Goal: Information Seeking & Learning: Stay updated

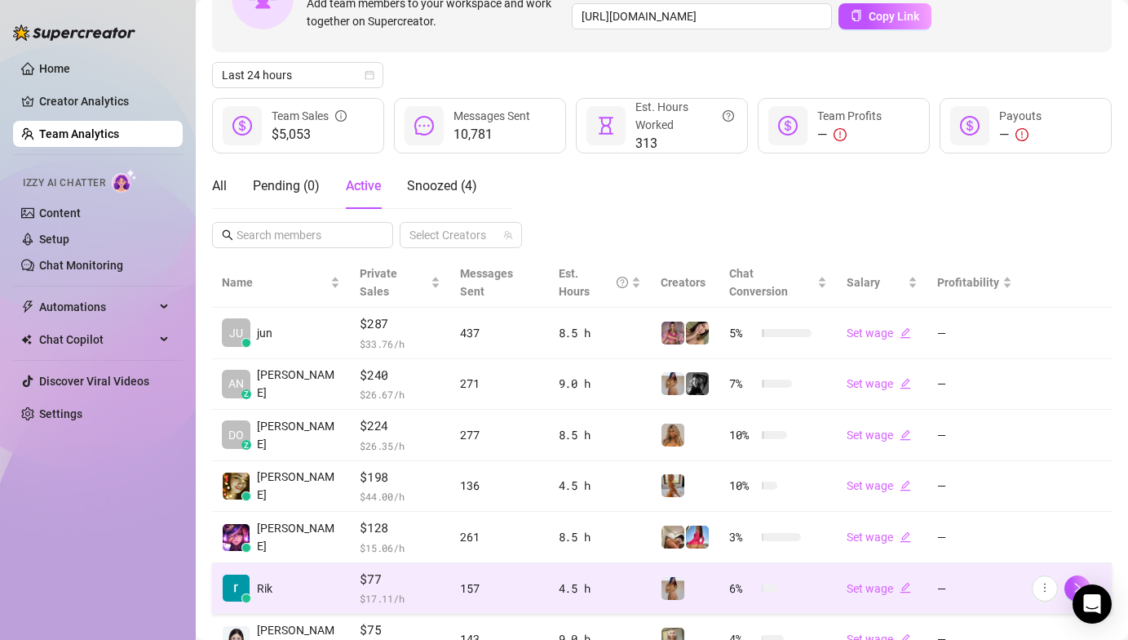
scroll to position [374, 0]
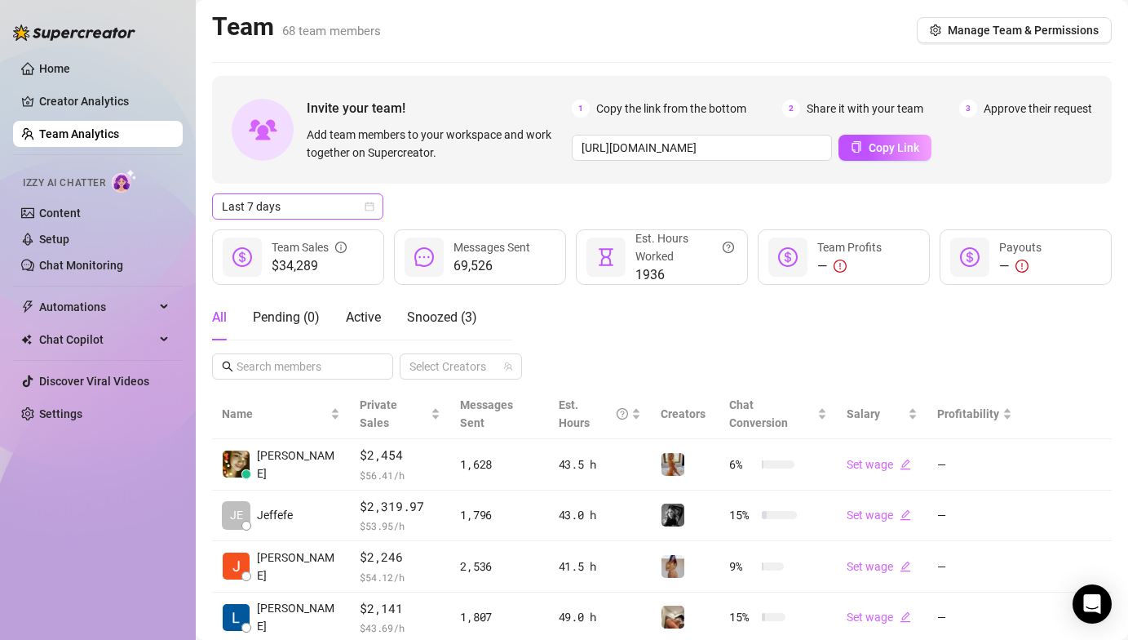
click at [325, 204] on span "Last 7 days" at bounding box center [298, 206] width 152 height 24
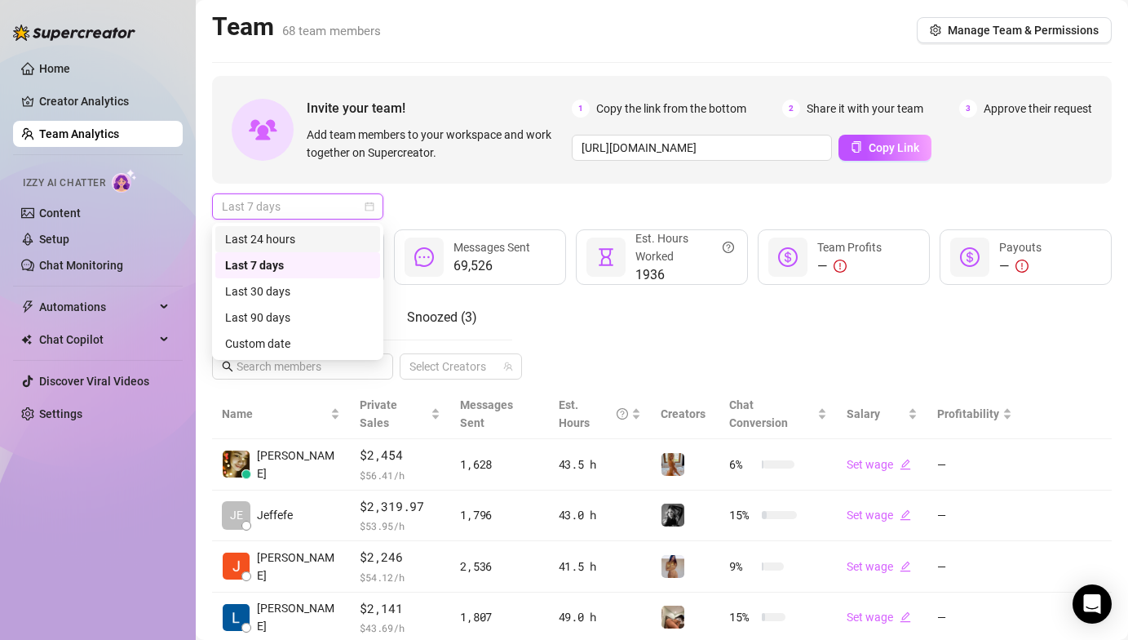
click at [327, 229] on div "Last 24 hours" at bounding box center [297, 239] width 165 height 26
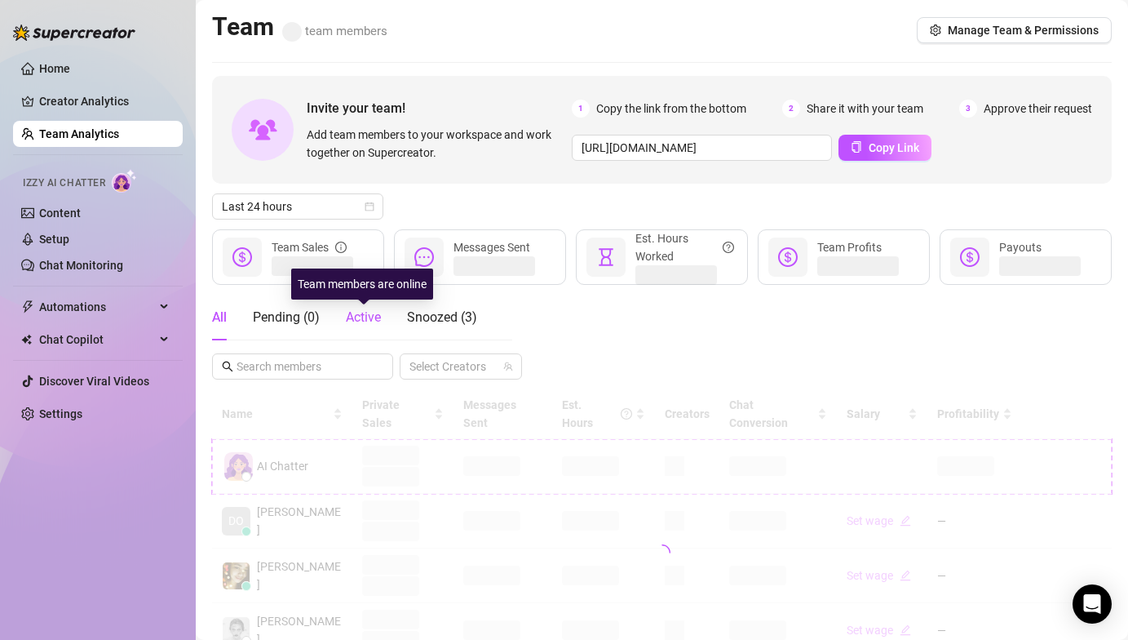
click at [365, 316] on span "Active" at bounding box center [363, 317] width 35 height 16
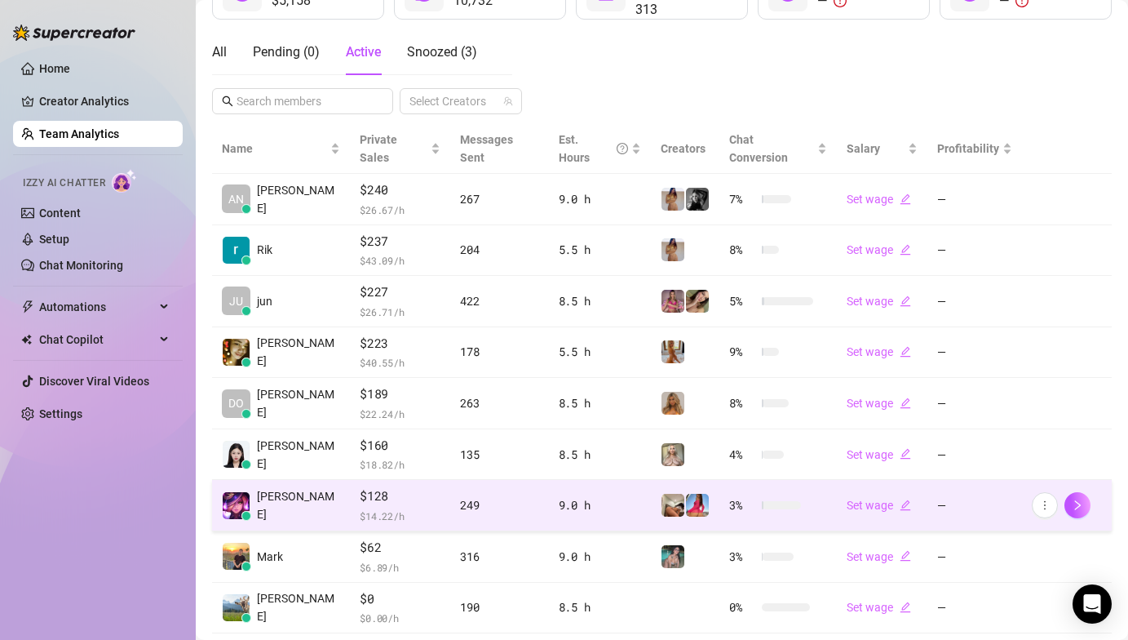
scroll to position [335, 0]
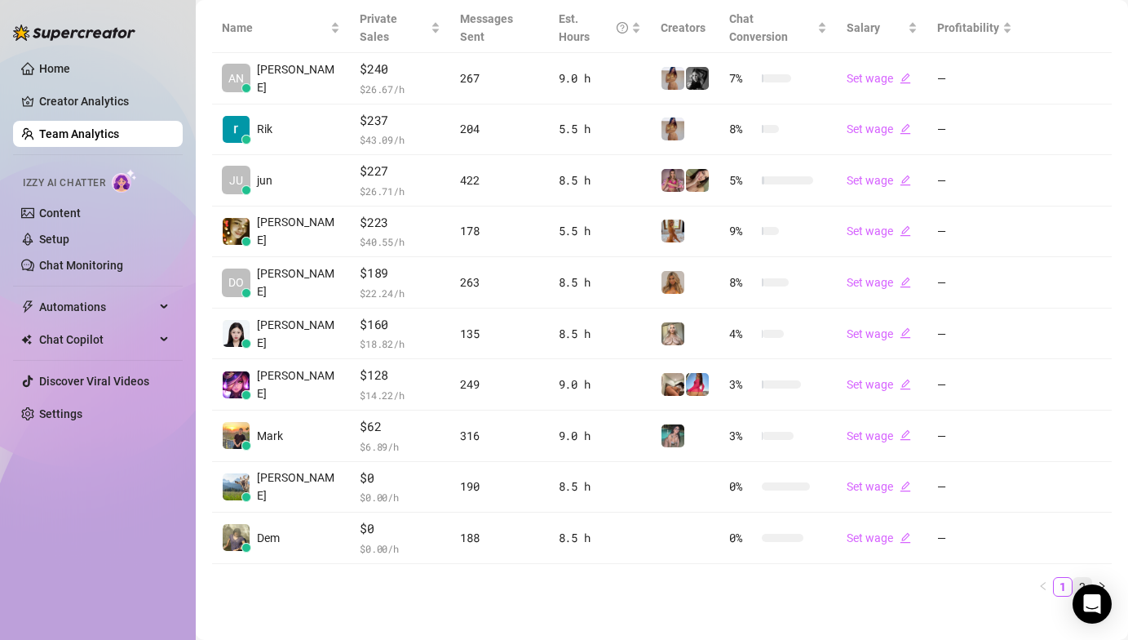
click at [1074, 578] on link "2" at bounding box center [1083, 587] width 18 height 18
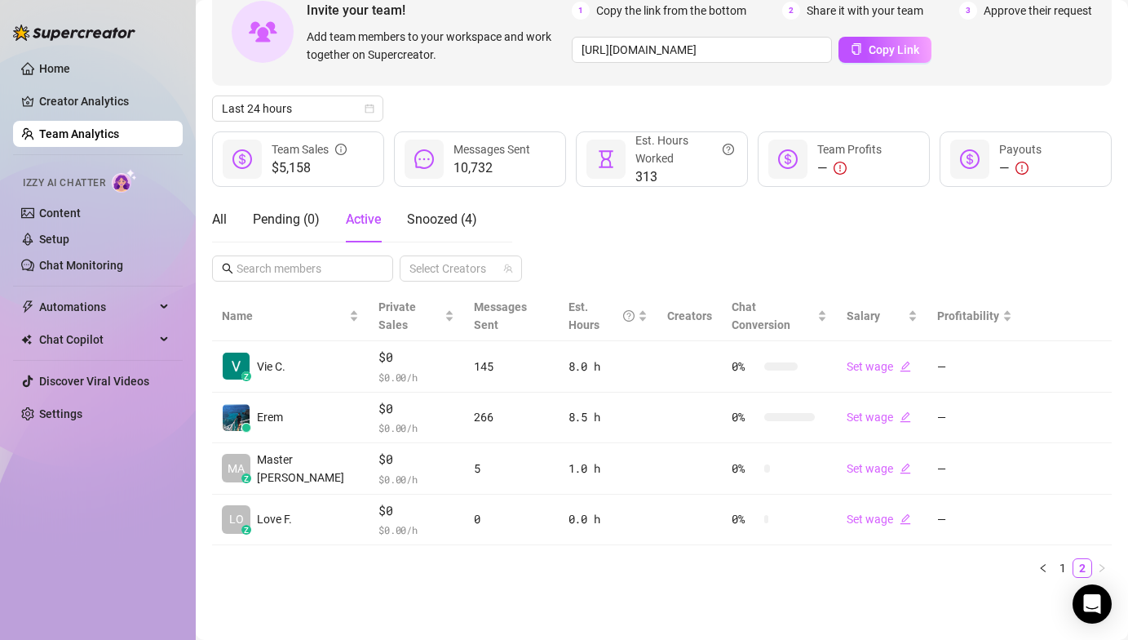
scroll to position [80, 0]
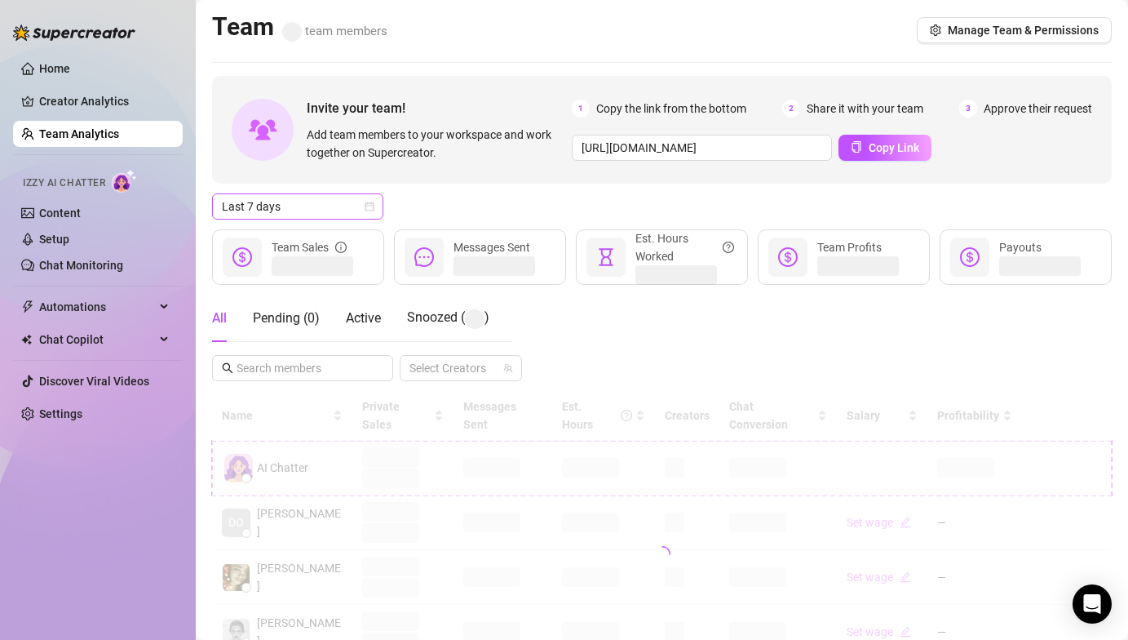
click at [330, 202] on span "Last 7 days" at bounding box center [298, 206] width 152 height 24
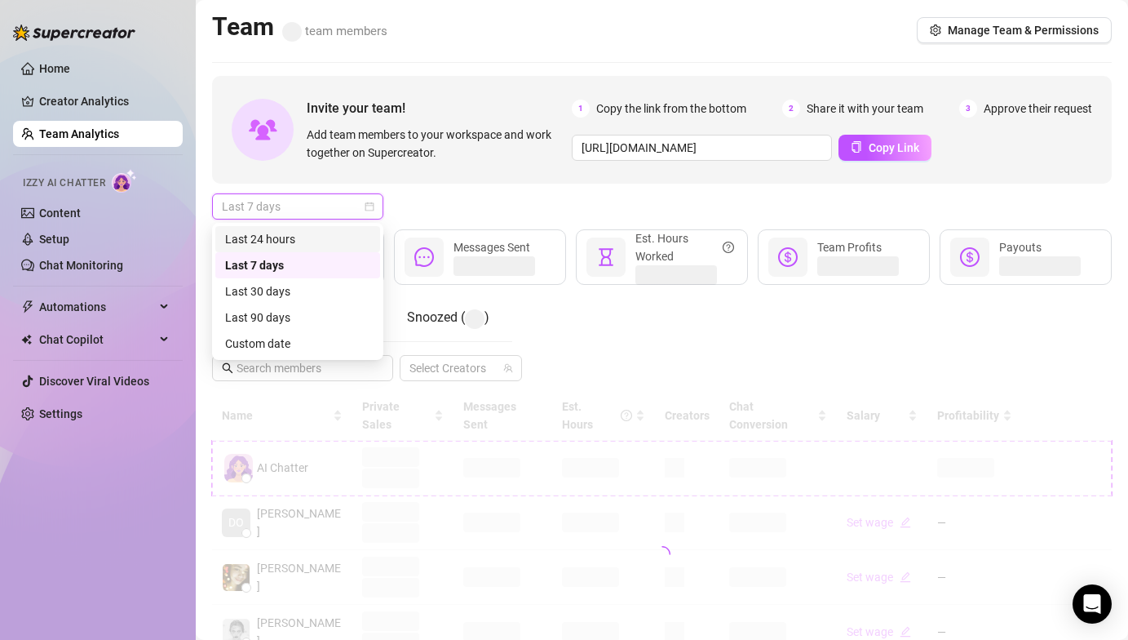
click at [336, 230] on div "Last 24 hours" at bounding box center [297, 239] width 145 height 18
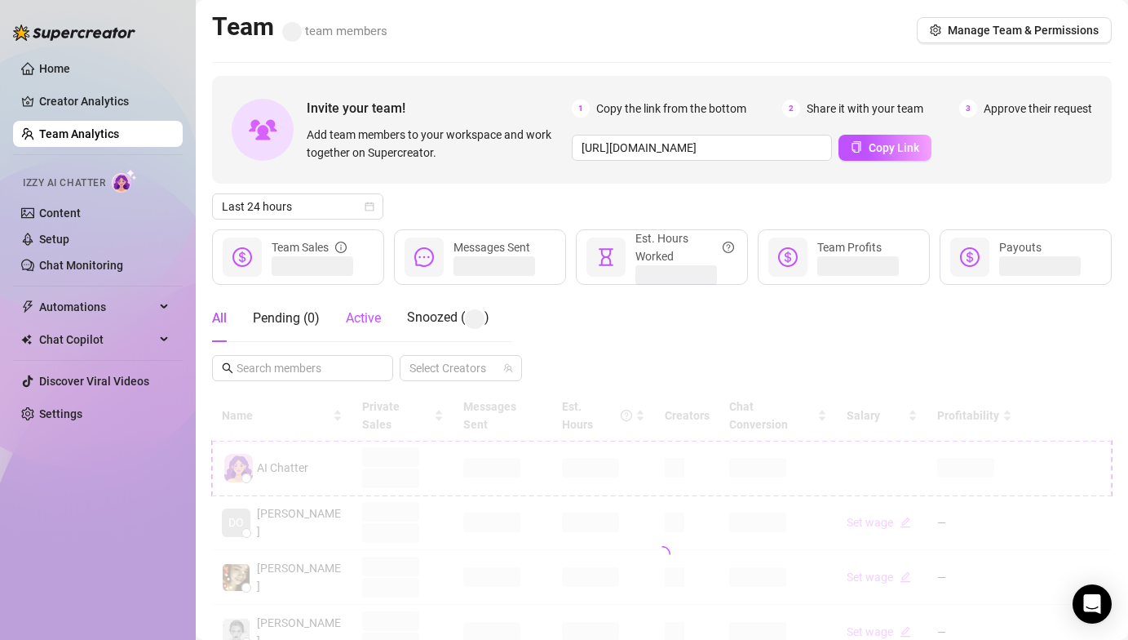
click at [369, 326] on div "Active" at bounding box center [363, 318] width 35 height 20
click at [481, 215] on div "Last 24 hours" at bounding box center [662, 206] width 900 height 26
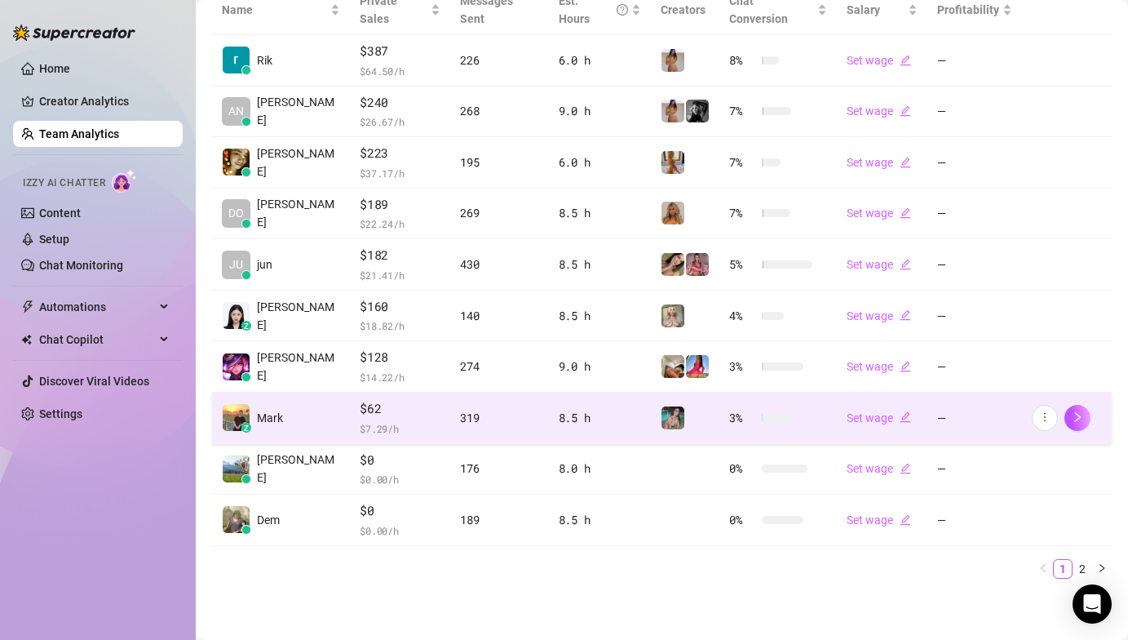
scroll to position [386, 0]
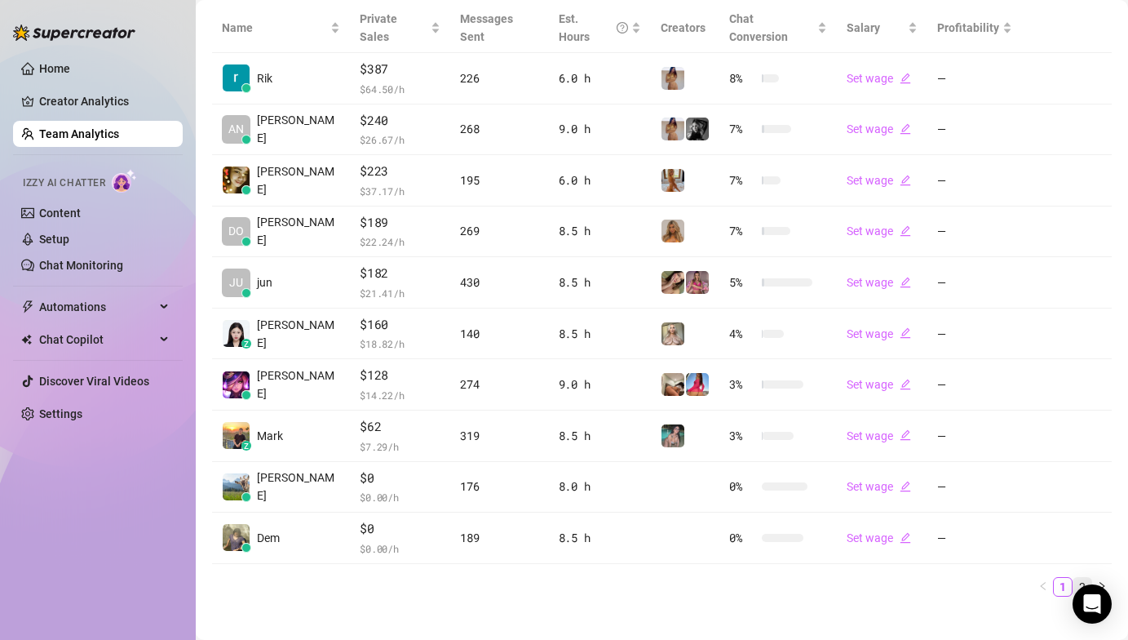
click at [1074, 578] on link "2" at bounding box center [1083, 587] width 18 height 18
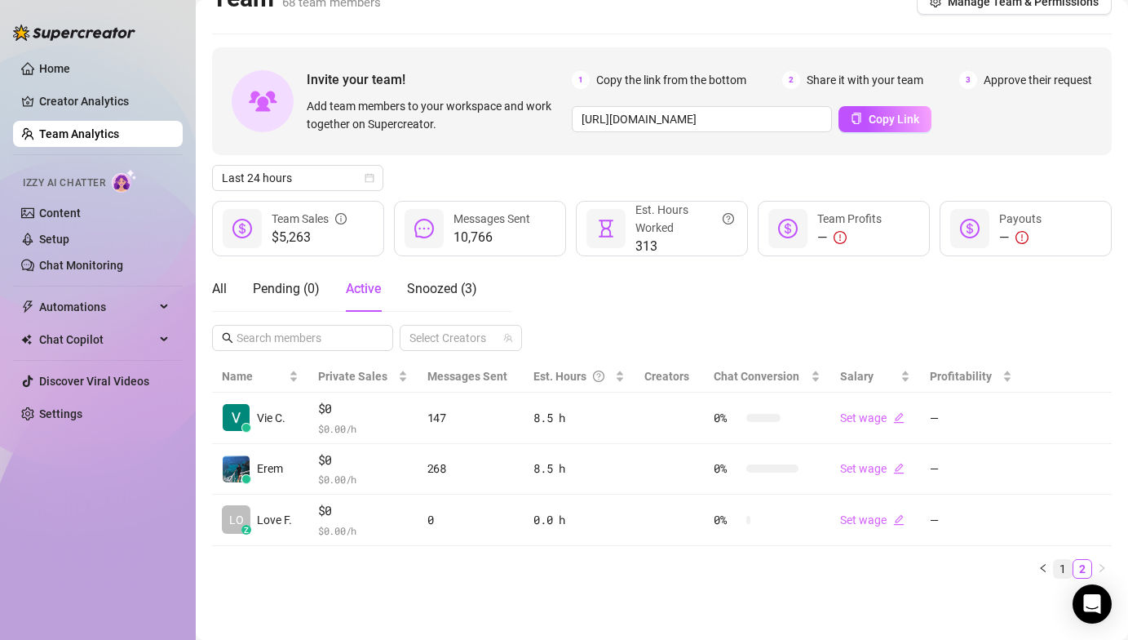
click at [1056, 565] on link "1" at bounding box center [1063, 569] width 18 height 18
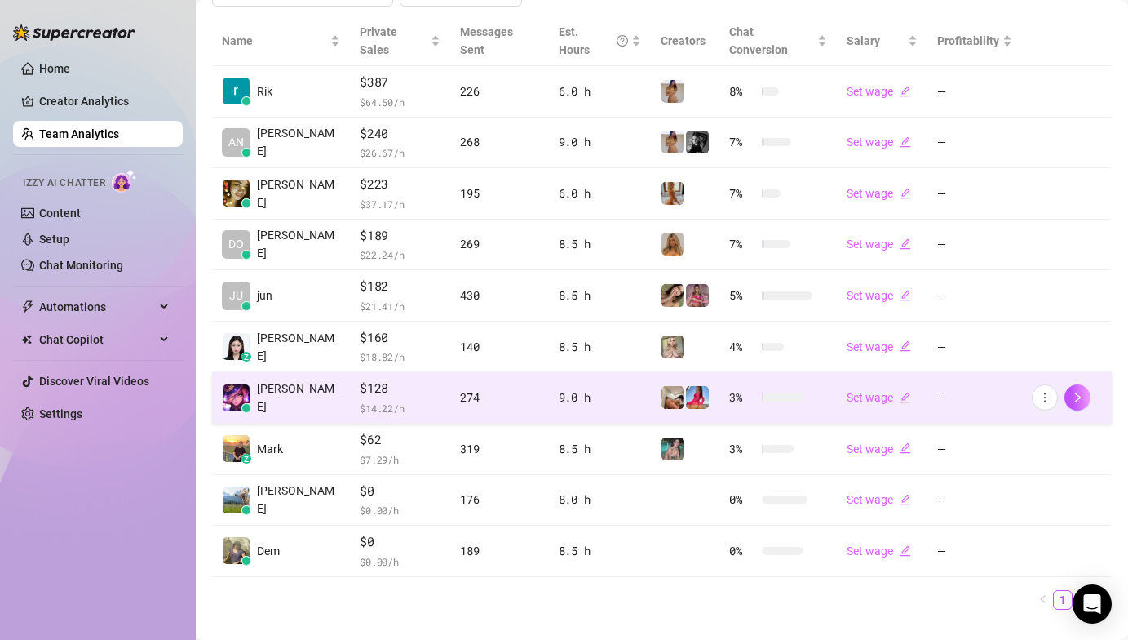
scroll to position [386, 0]
